Goal: Task Accomplishment & Management: Manage account settings

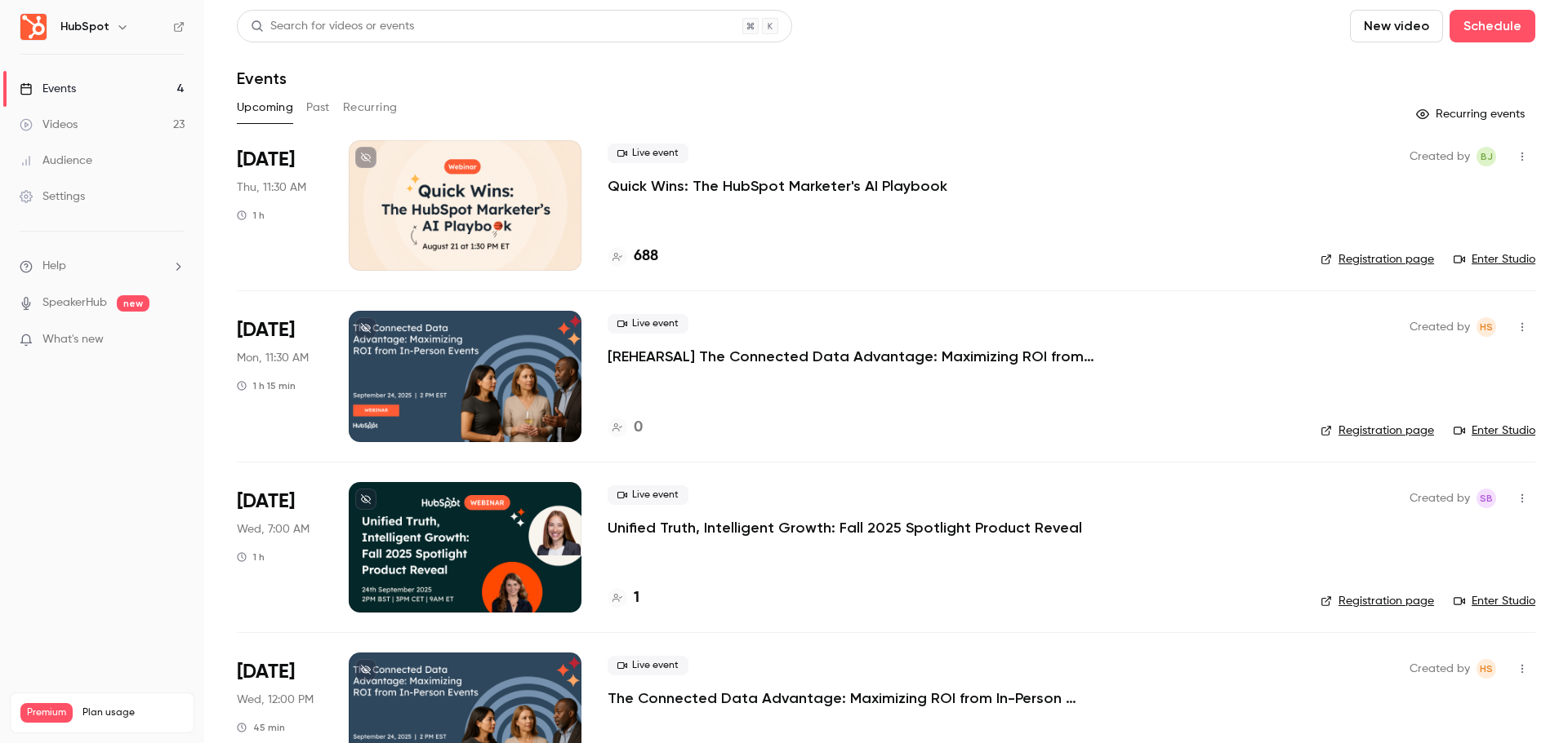
scroll to position [69, 0]
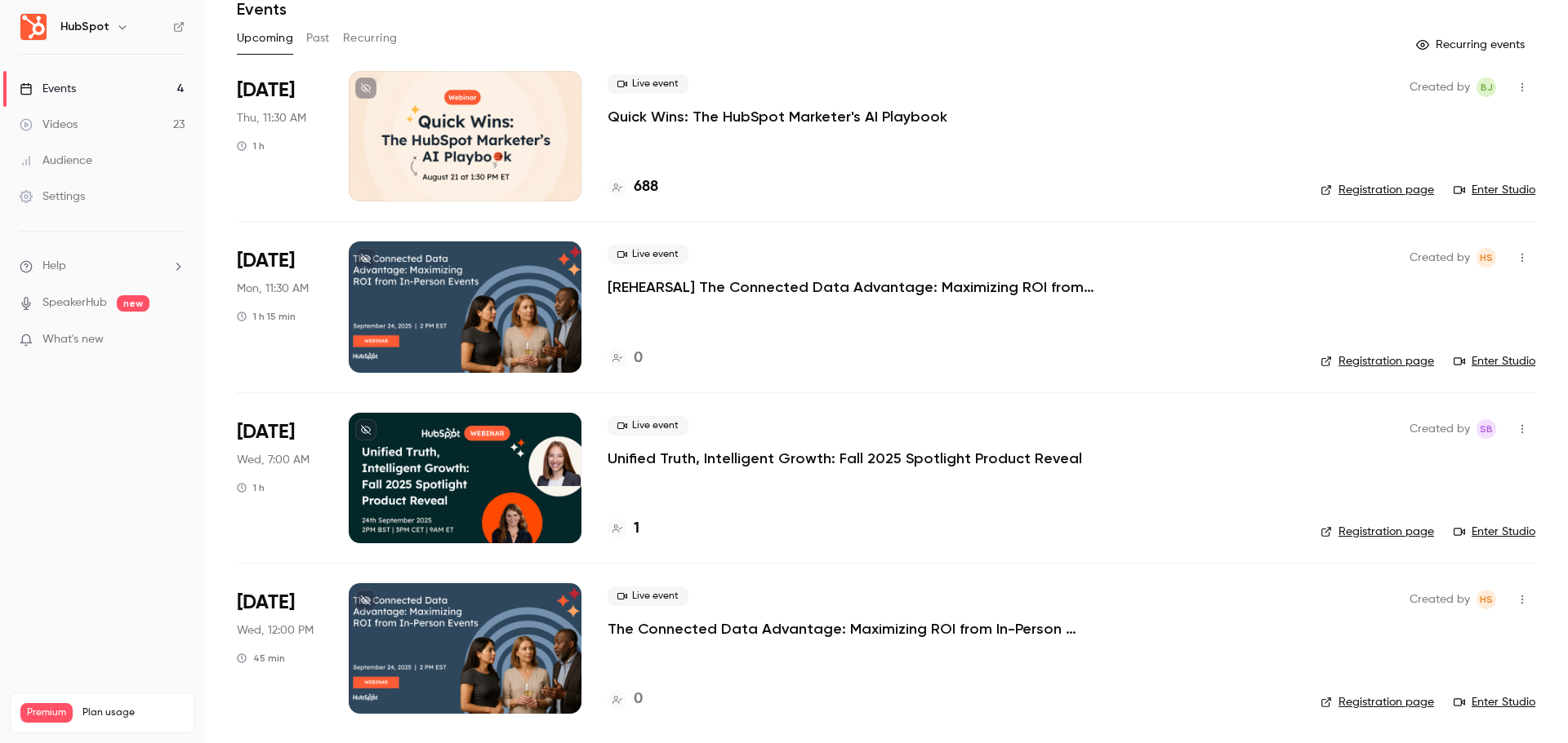
click at [1516, 598] on icon "button" at bounding box center [1522, 599] width 13 height 11
click at [416, 649] on div at bounding box center [784, 371] width 1568 height 743
click at [480, 640] on div at bounding box center [465, 649] width 232 height 131
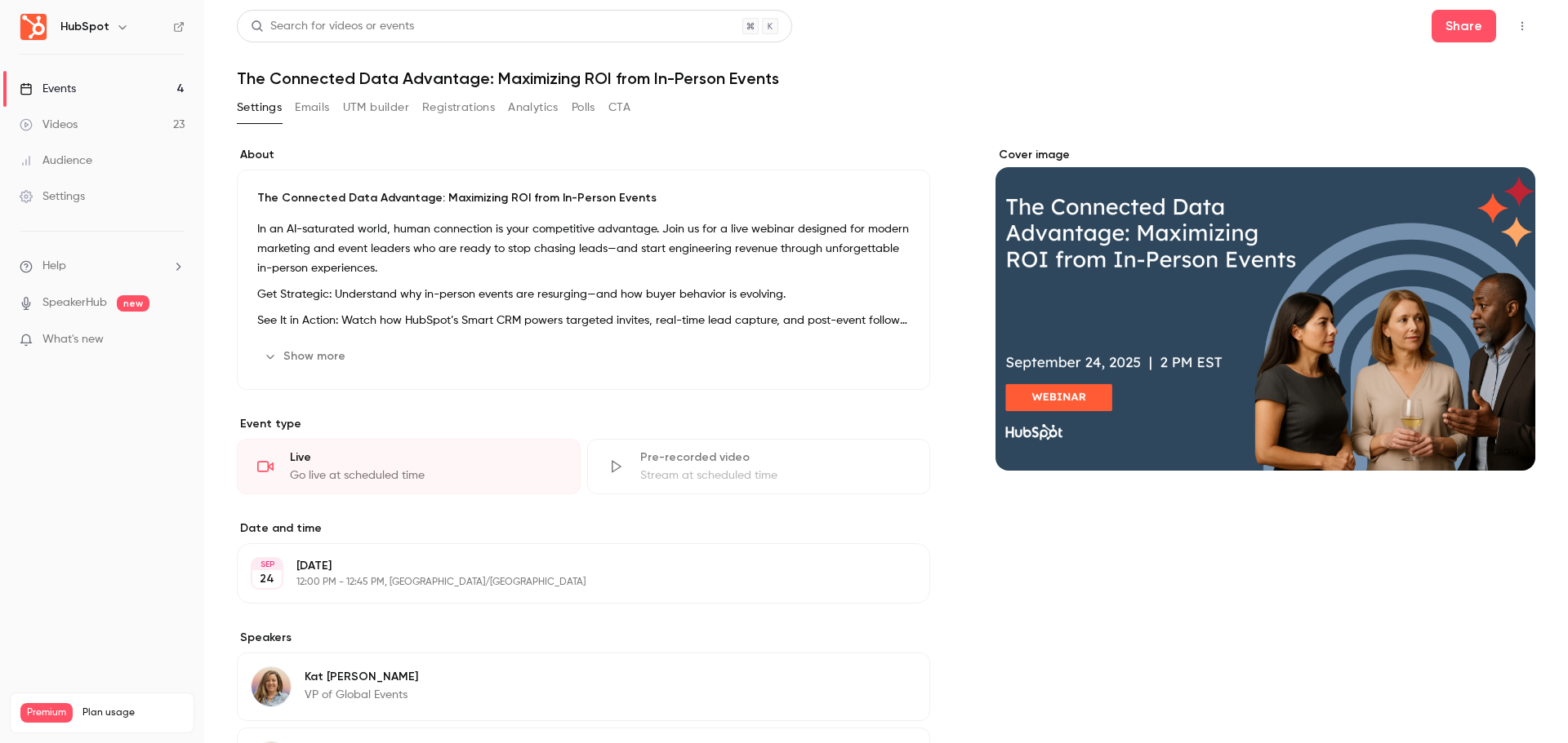
click at [320, 117] on button "Emails" at bounding box center [312, 108] width 35 height 26
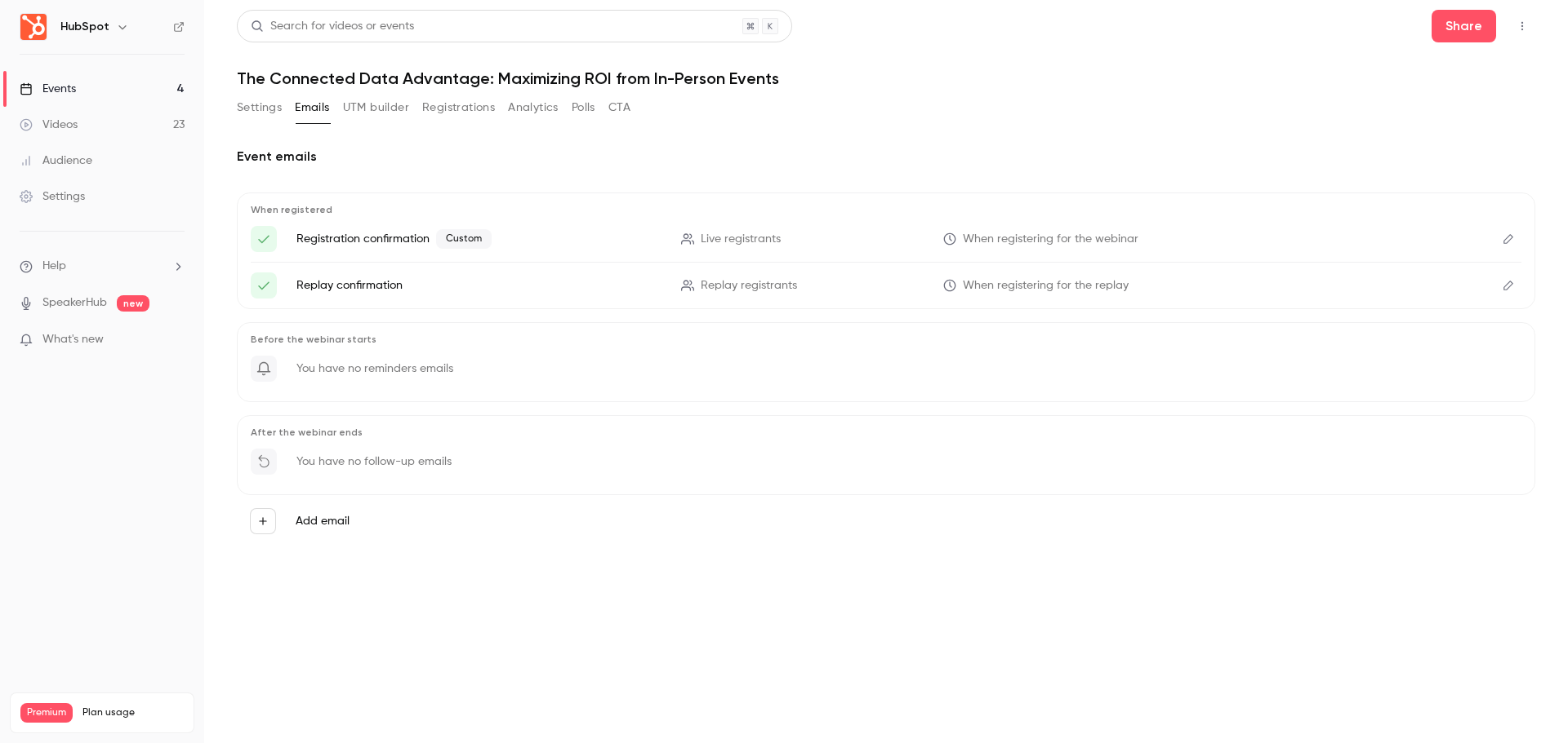
click at [1504, 238] on icon "Edit" at bounding box center [1508, 239] width 13 height 11
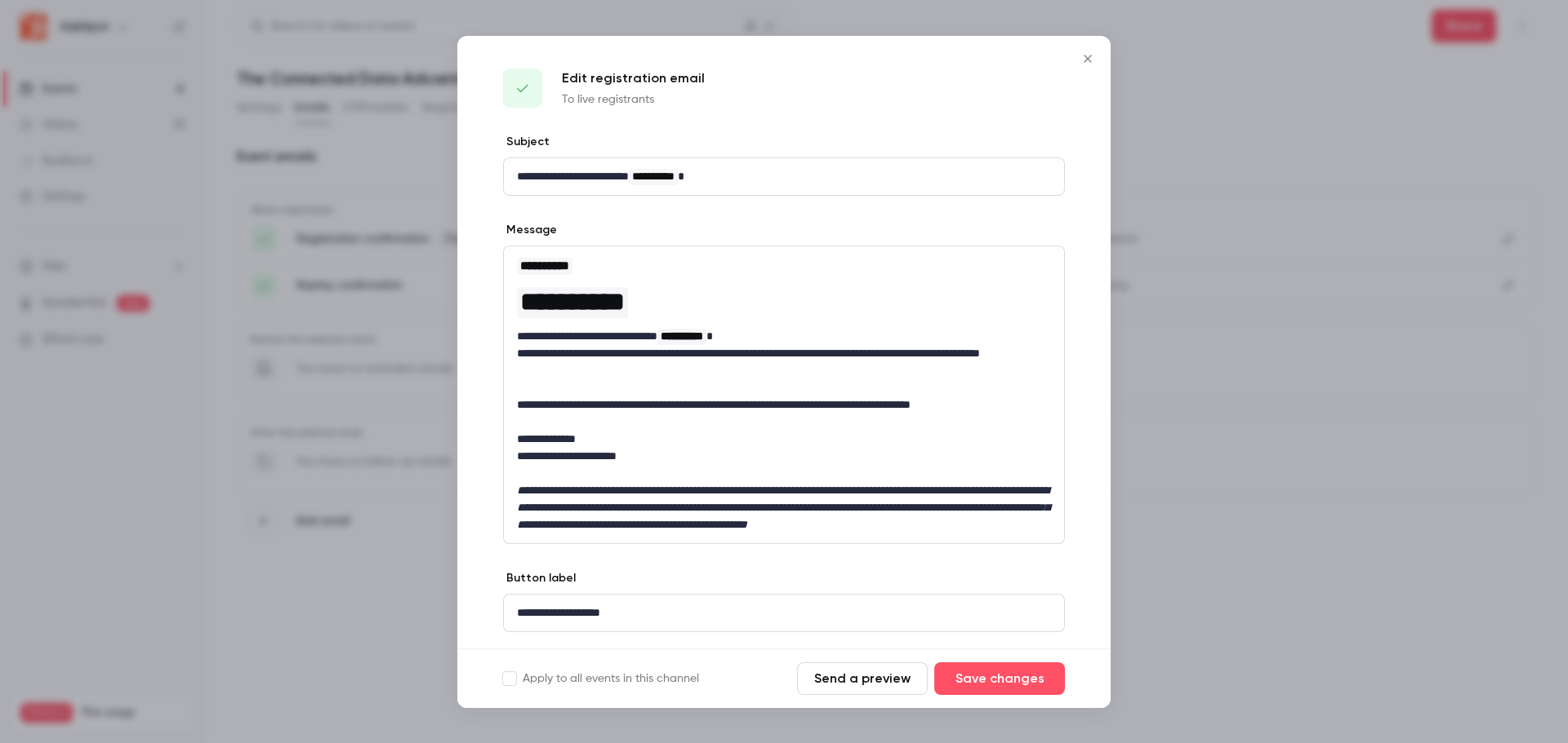
click at [1322, 525] on div at bounding box center [784, 371] width 1568 height 743
